Goal: Task Accomplishment & Management: Manage account settings

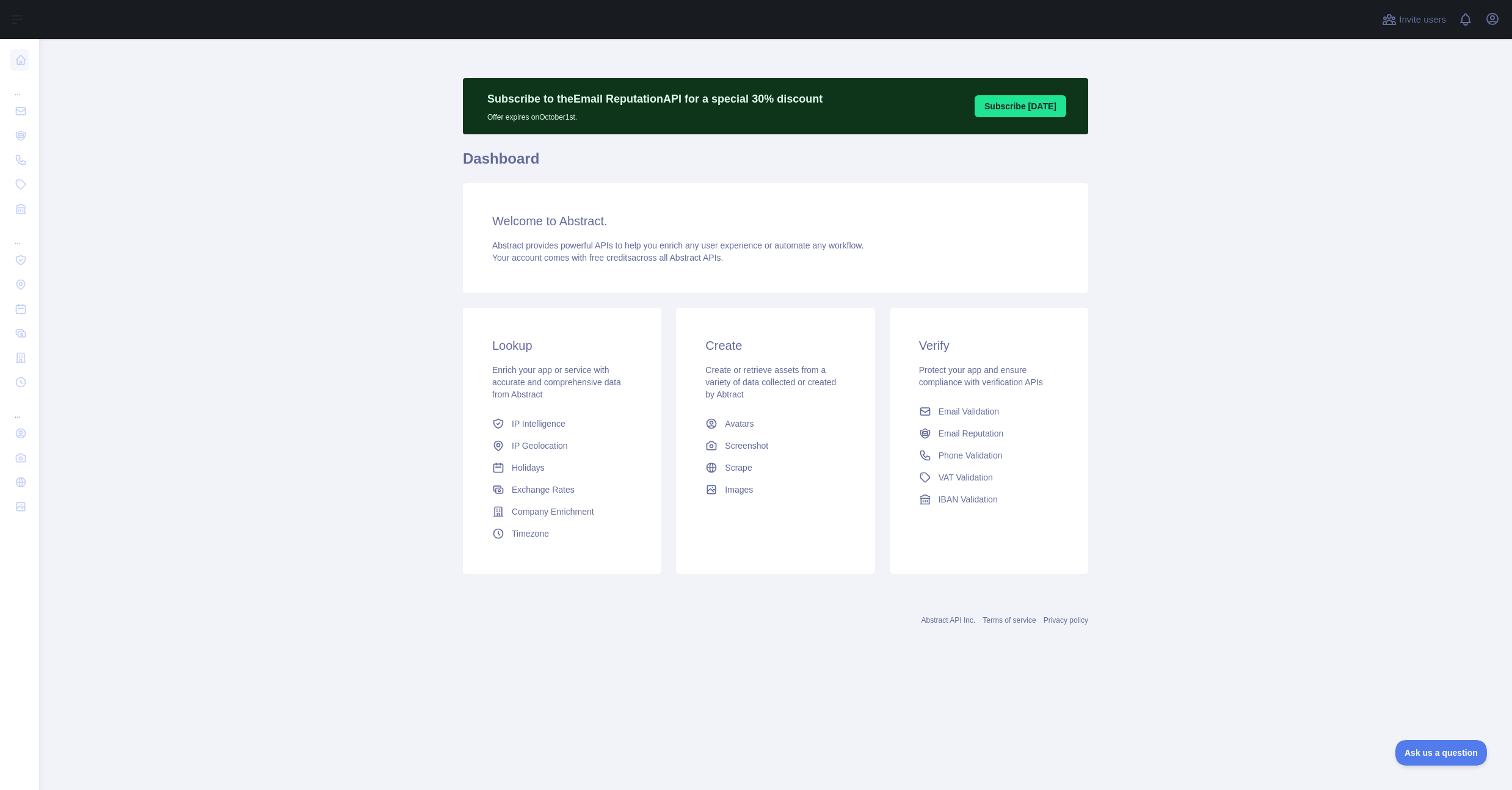
click at [1505, 14] on div "Invite users View notifications Open user menu" at bounding box center [776, 20] width 1473 height 39
click at [1499, 18] on button "Open user menu" at bounding box center [1492, 19] width 20 height 20
click at [1419, 107] on link "Organization" at bounding box center [1433, 110] width 137 height 22
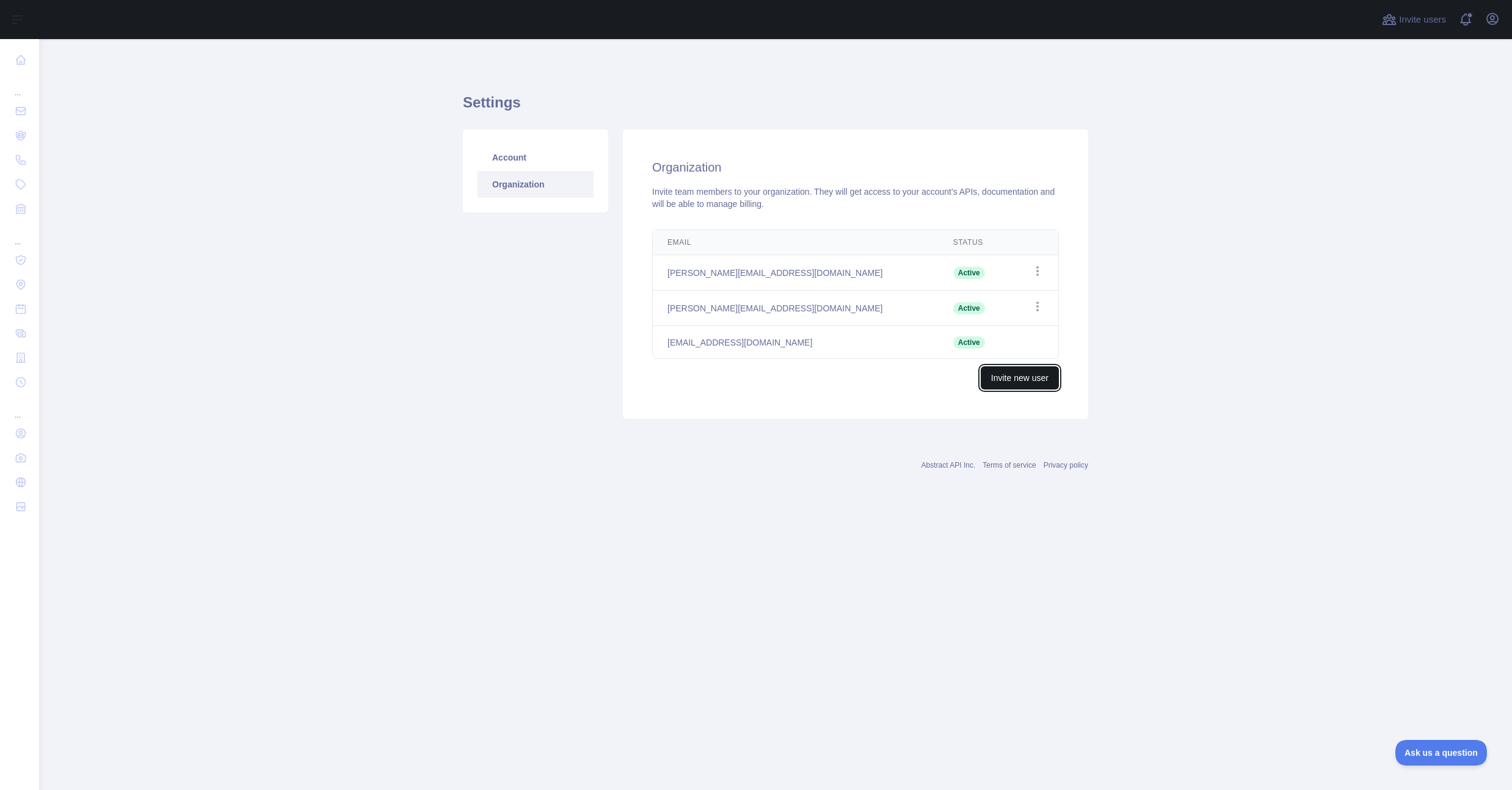
click at [1009, 377] on button "Invite new user" at bounding box center [1019, 378] width 78 height 23
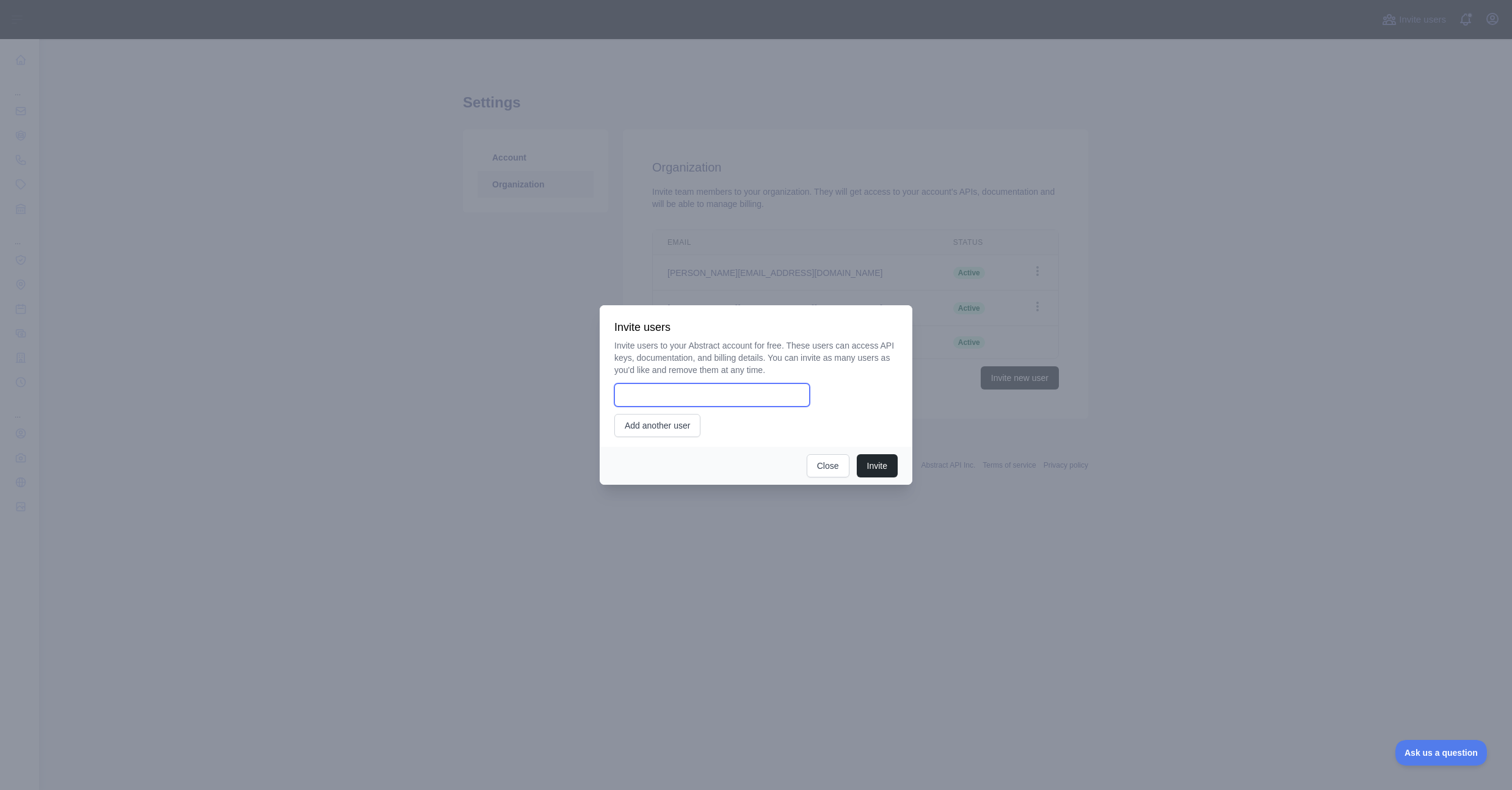
click at [746, 396] on input "email" at bounding box center [712, 395] width 195 height 23
type input "**********"
click at [866, 471] on button "Invite" at bounding box center [877, 466] width 41 height 23
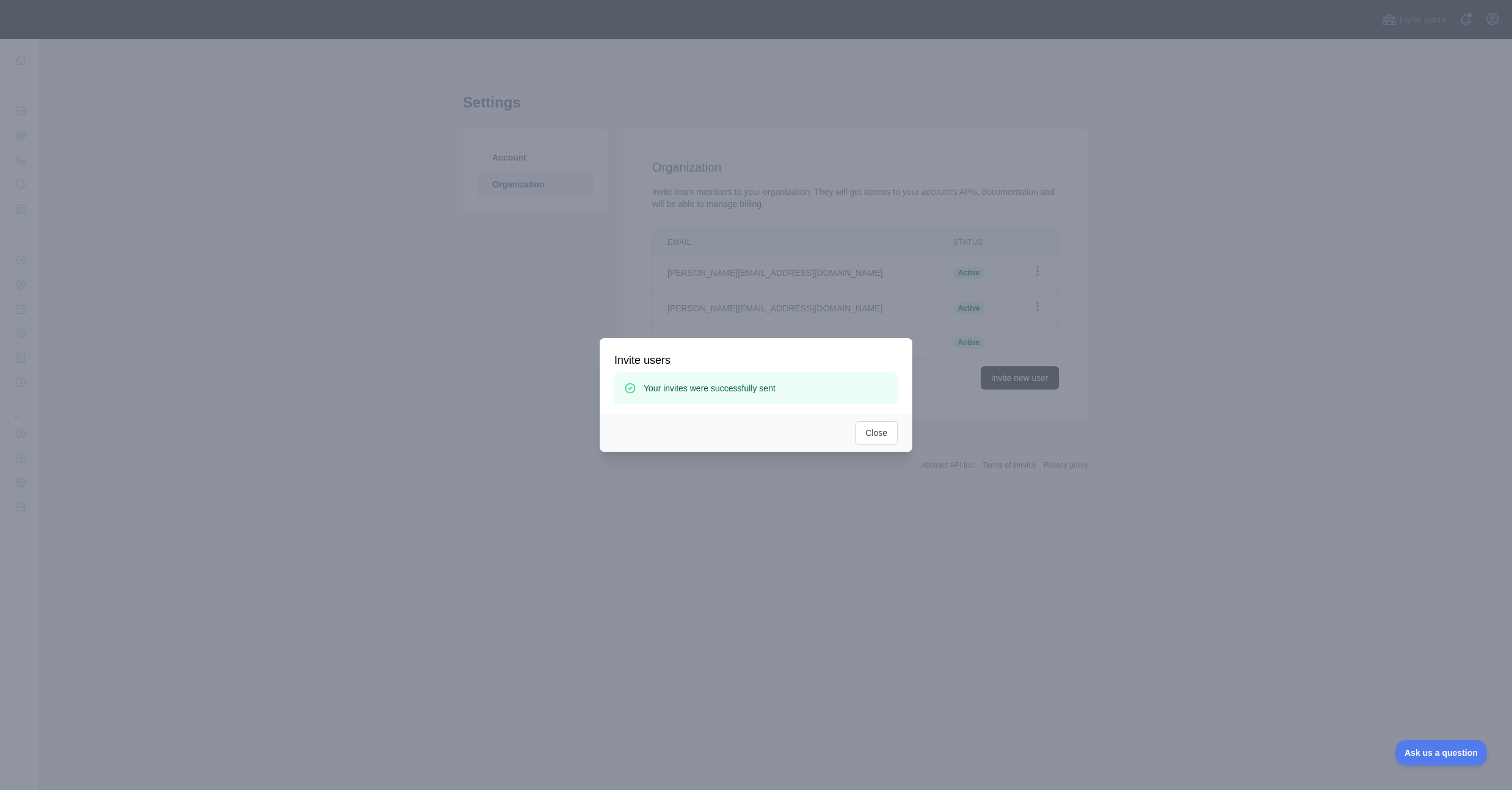
click at [878, 412] on div "Invite users Your invites were successfully sent" at bounding box center [755, 376] width 313 height 76
click at [876, 428] on button "Close" at bounding box center [876, 433] width 43 height 23
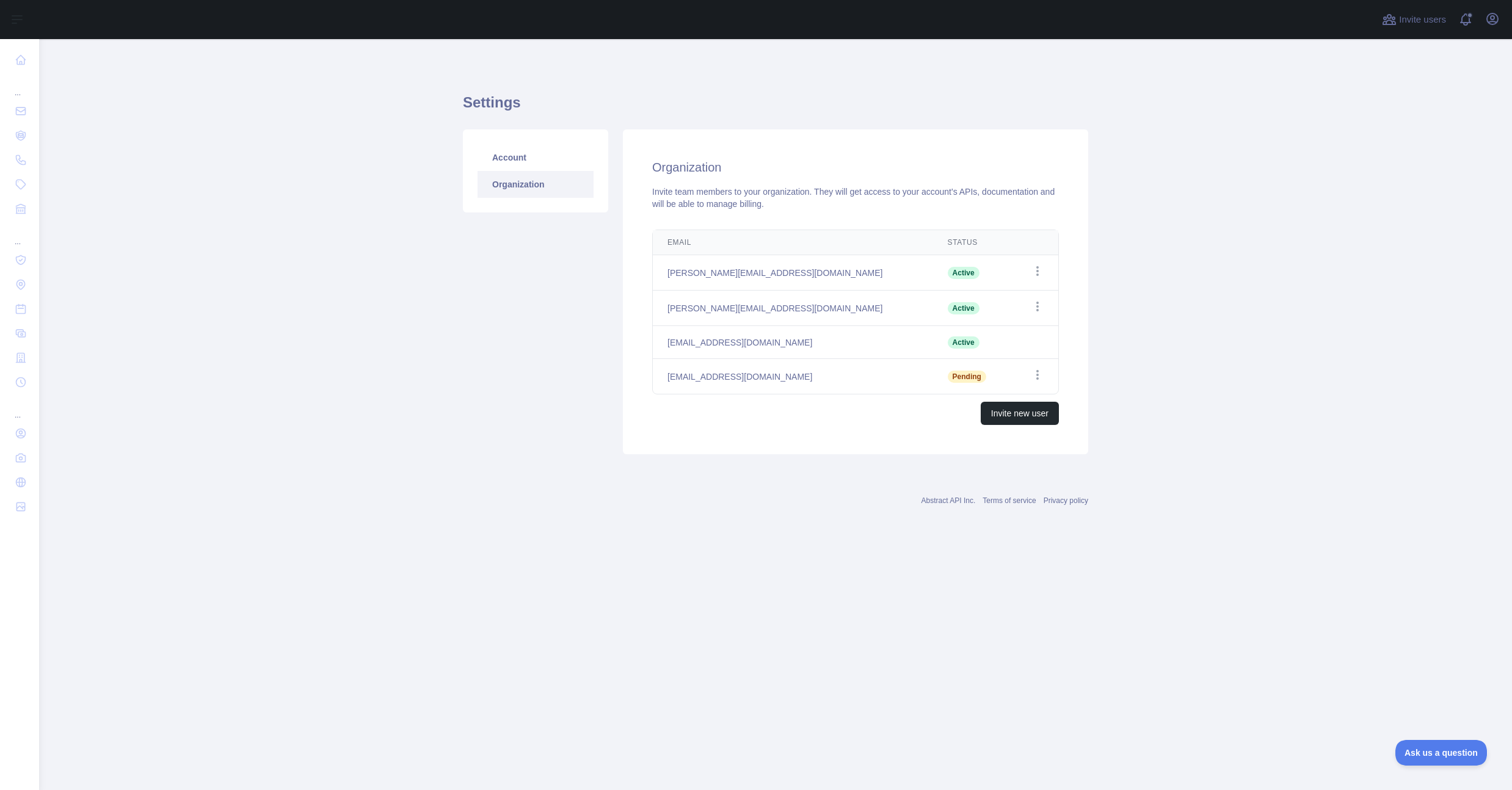
click at [354, 209] on main "Settings Account Organization Organization Invite team members to your organiza…" at bounding box center [776, 415] width 1473 height 751
